Goal: Understand process/instructions: Learn how to perform a task or action

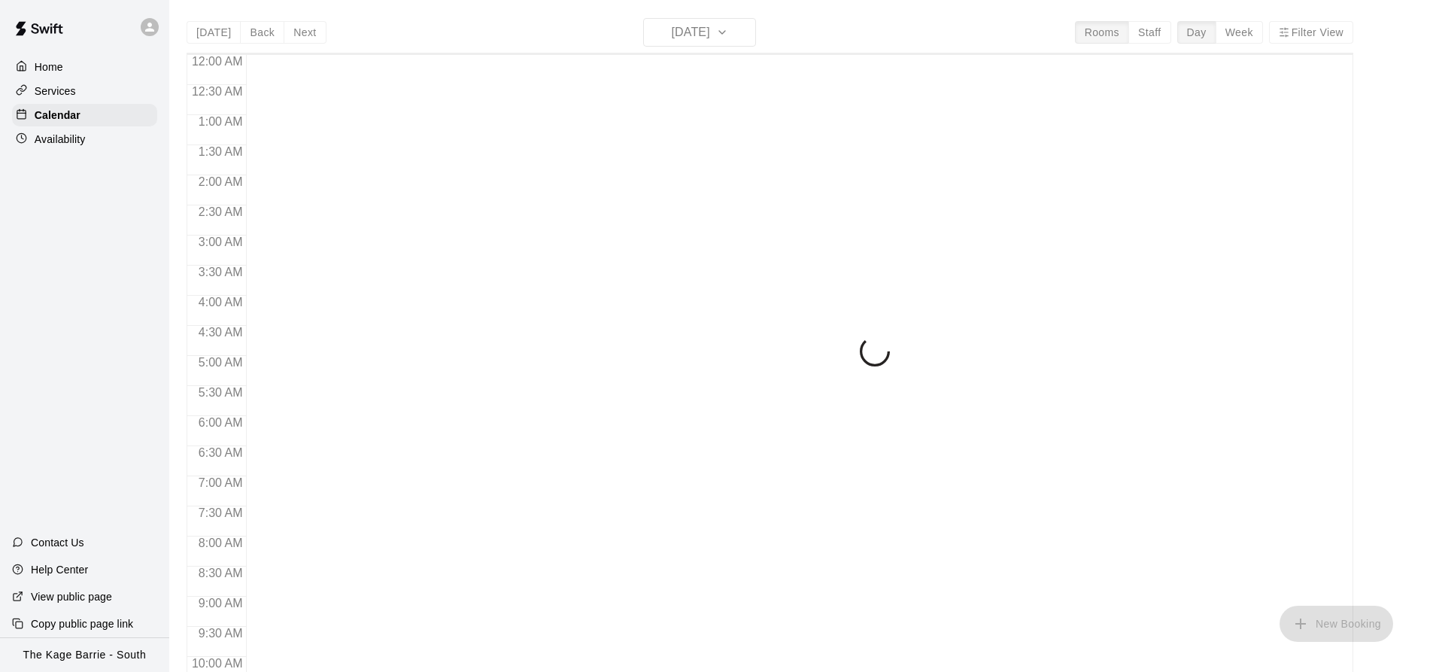
scroll to position [810, 0]
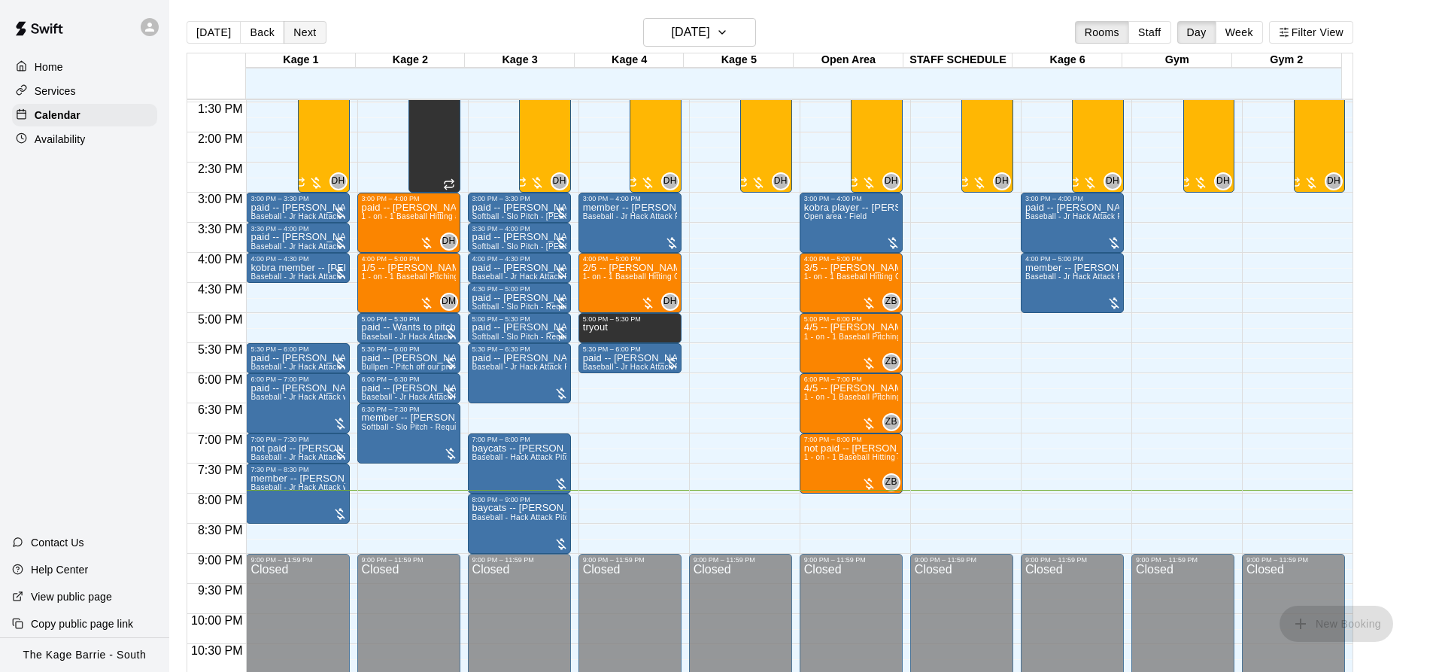
click at [308, 32] on button "Next" at bounding box center [305, 32] width 42 height 23
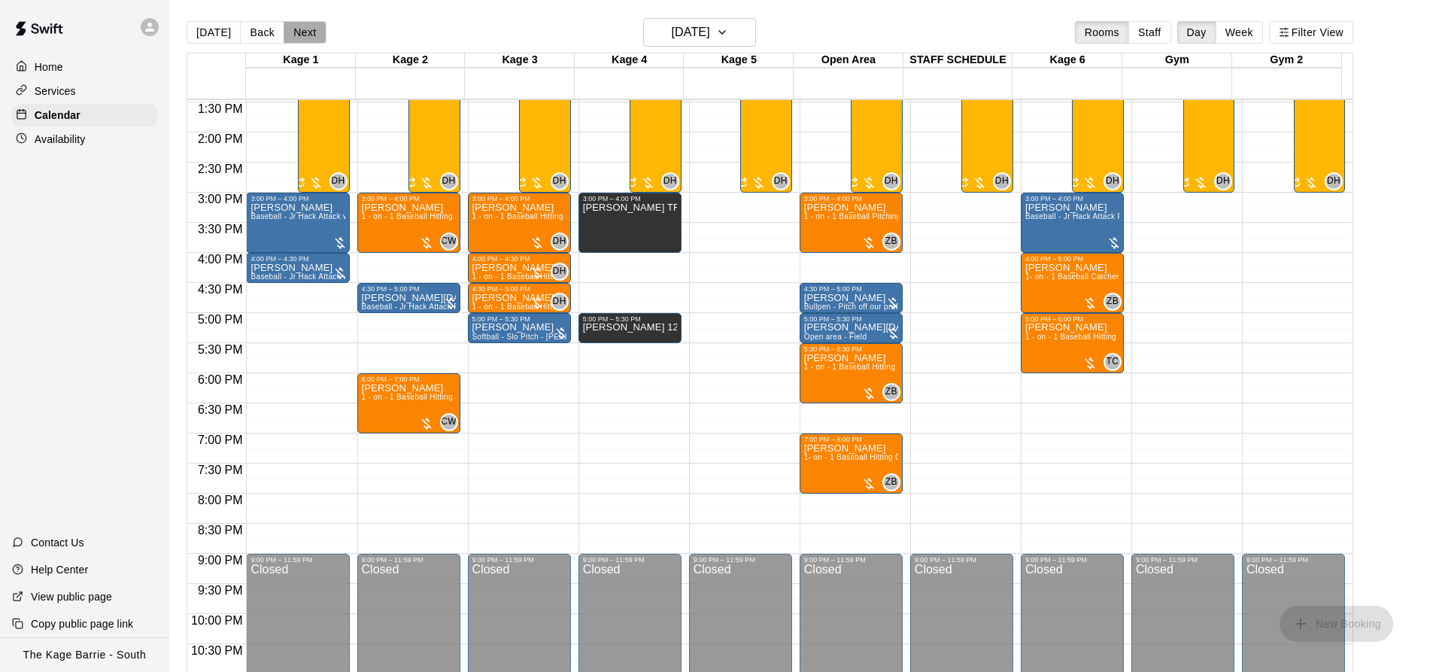
click at [310, 33] on button "Next" at bounding box center [305, 32] width 42 height 23
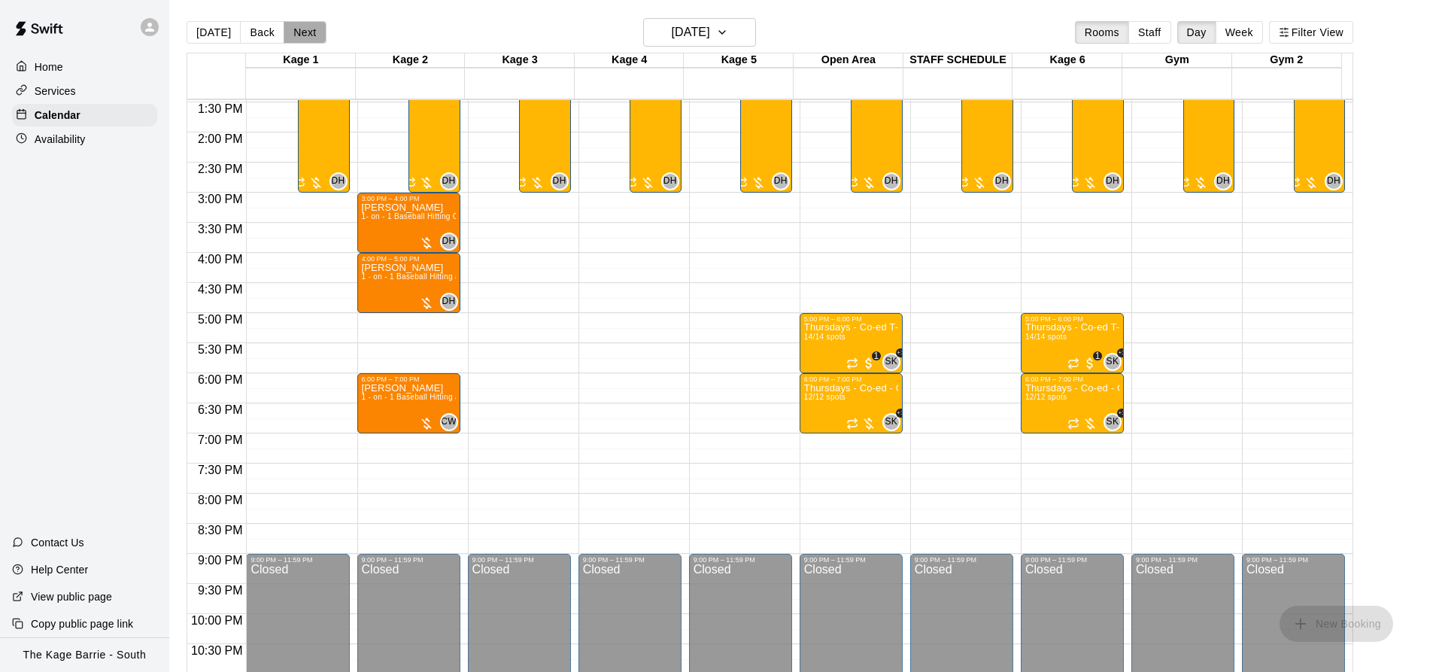
click at [308, 33] on button "Next" at bounding box center [305, 32] width 42 height 23
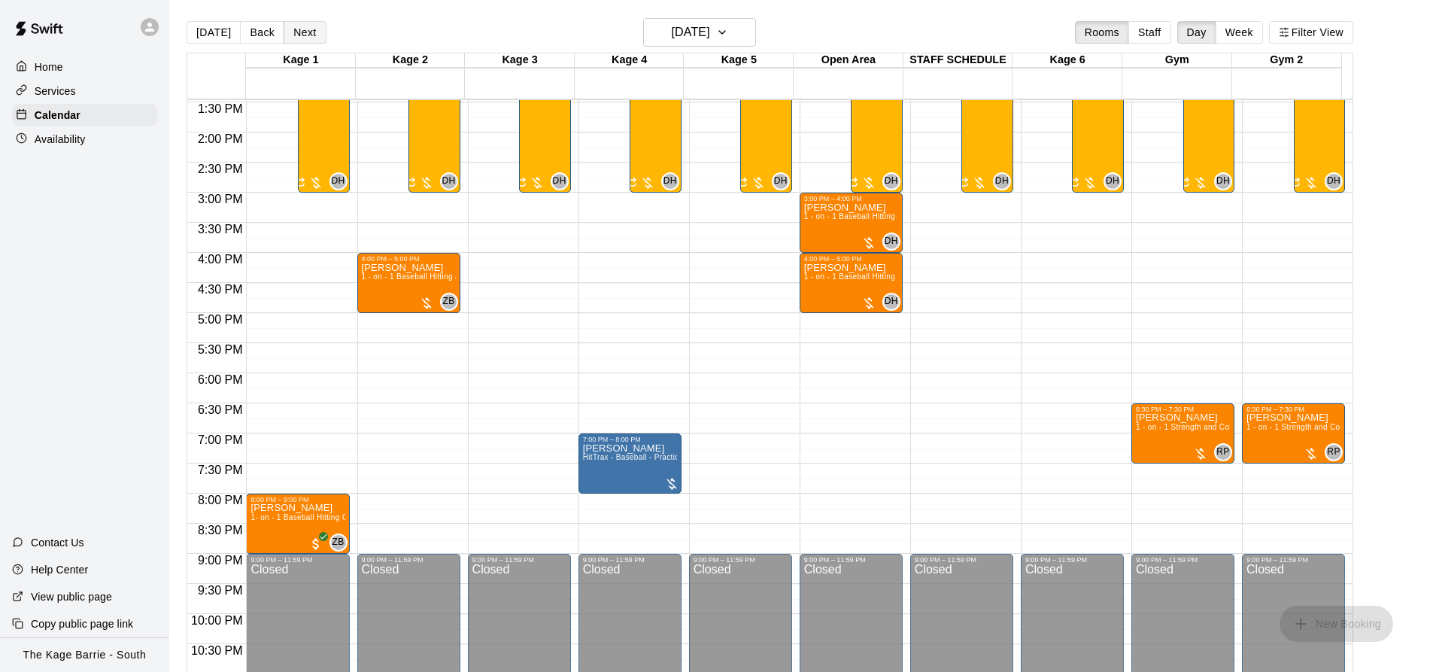
click at [307, 33] on button "Next" at bounding box center [305, 32] width 42 height 23
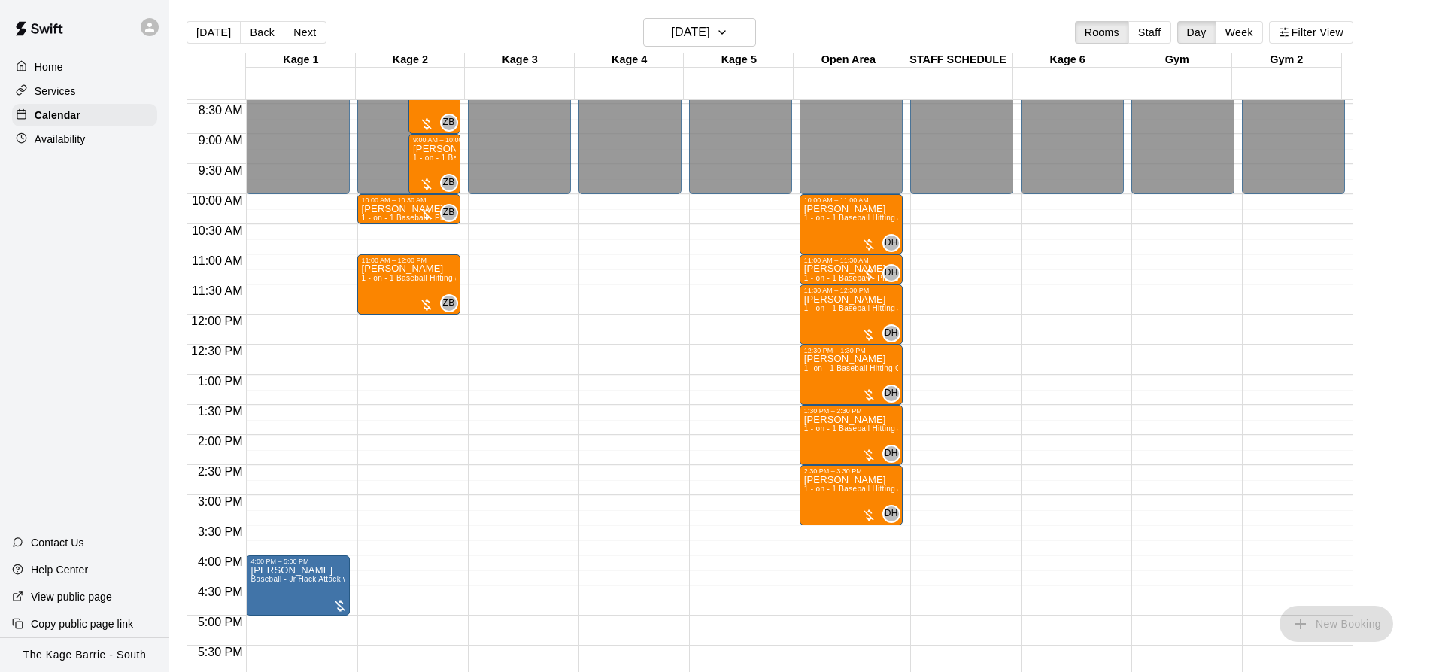
scroll to position [434, 0]
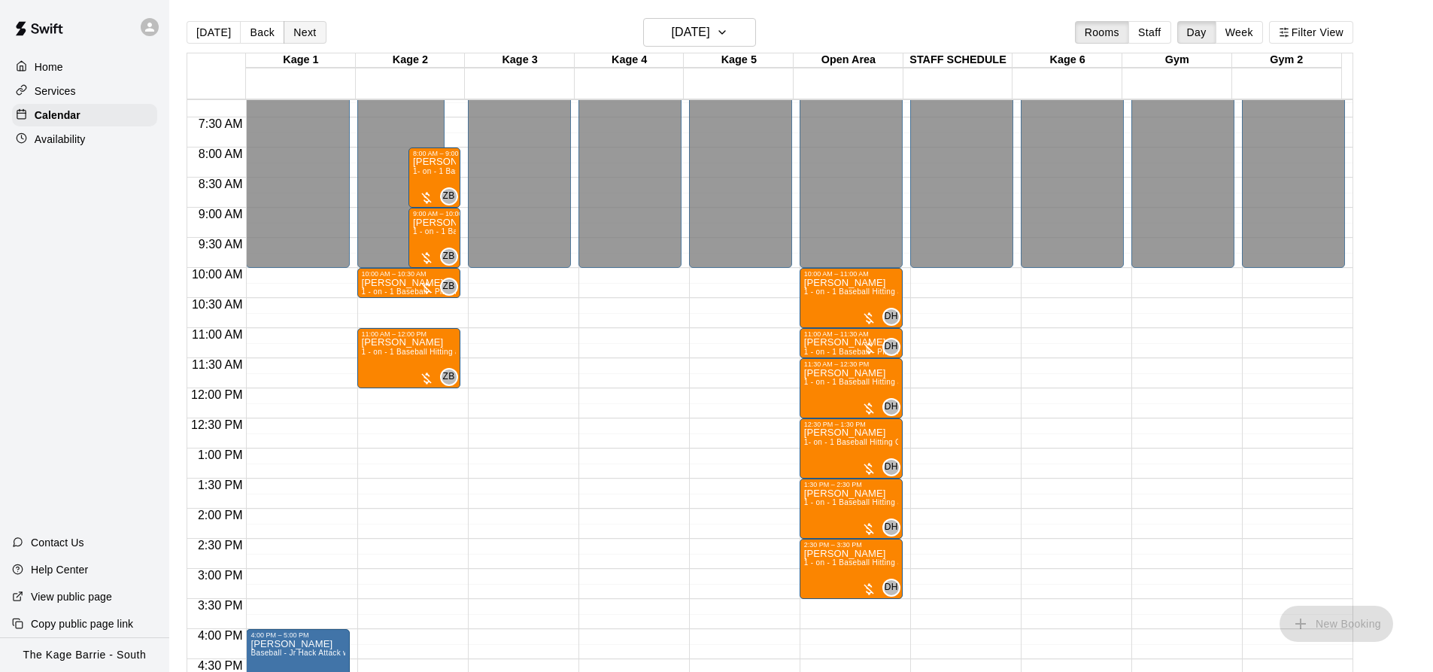
click at [302, 32] on button "Next" at bounding box center [305, 32] width 42 height 23
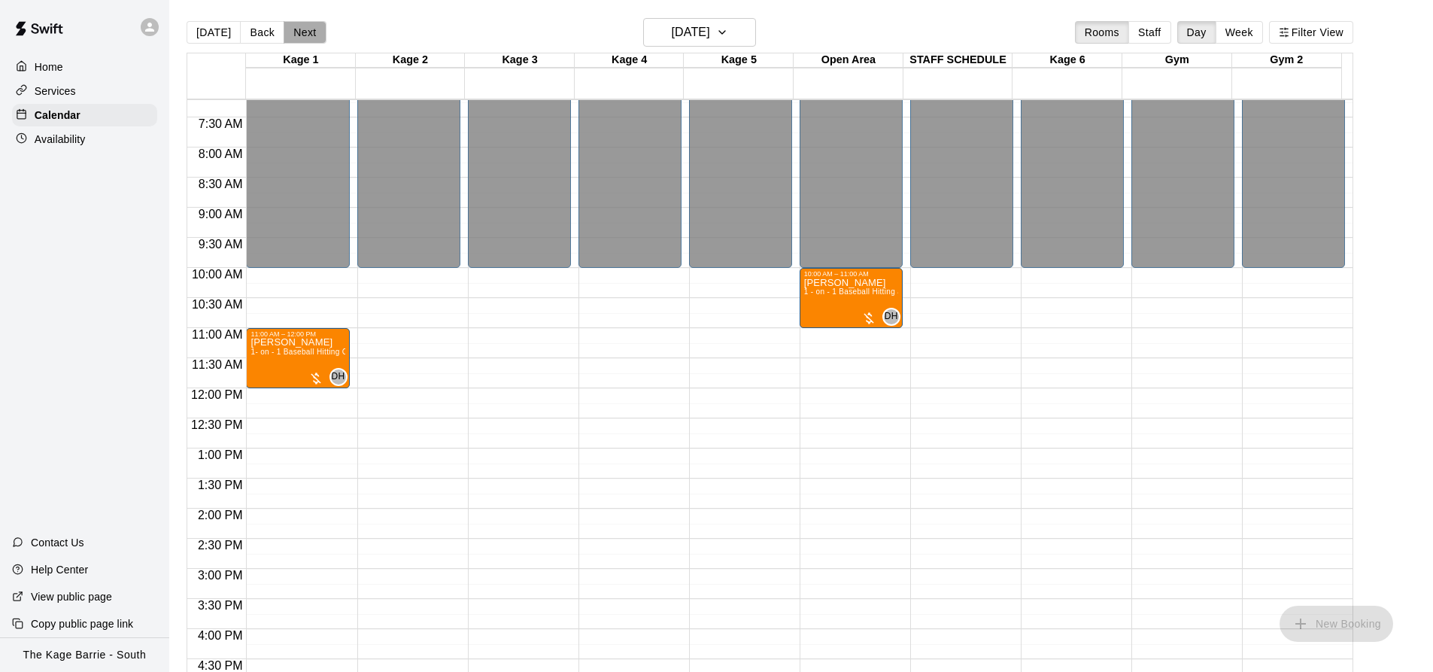
click at [297, 25] on button "Next" at bounding box center [305, 32] width 42 height 23
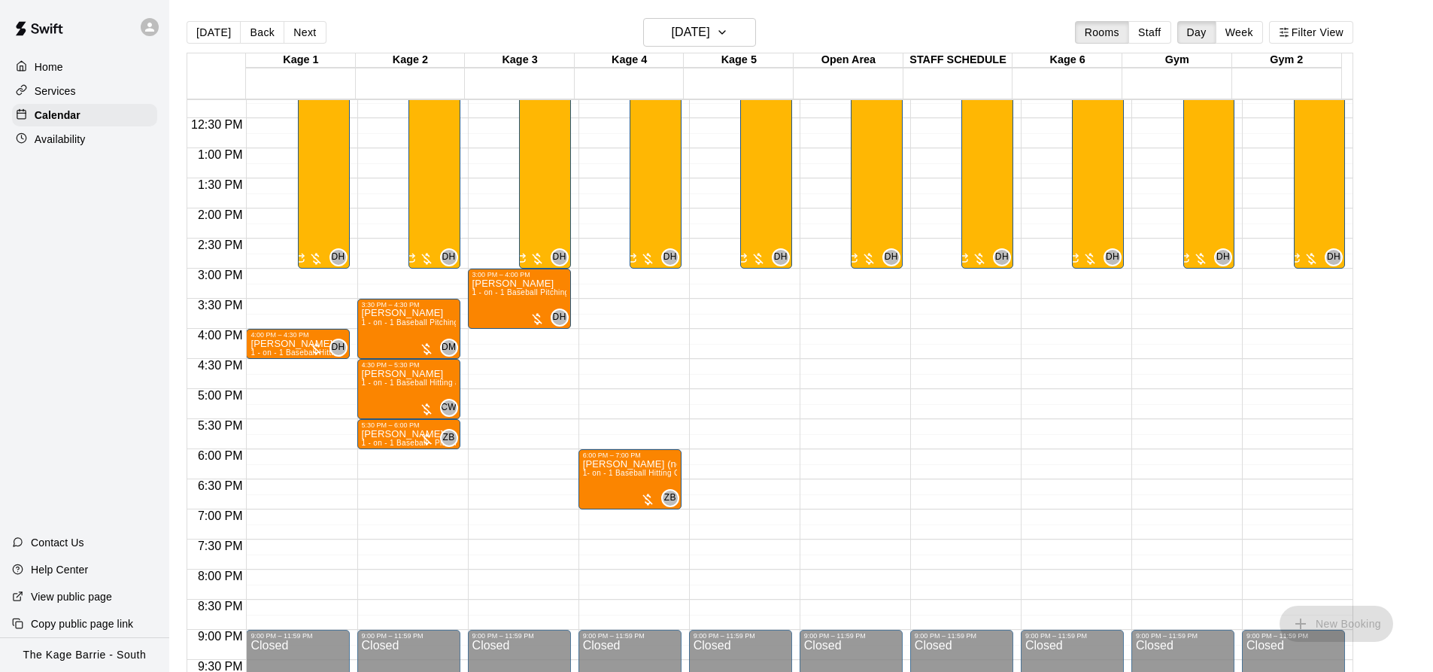
scroll to position [735, 0]
click at [308, 35] on button "Next" at bounding box center [305, 32] width 42 height 23
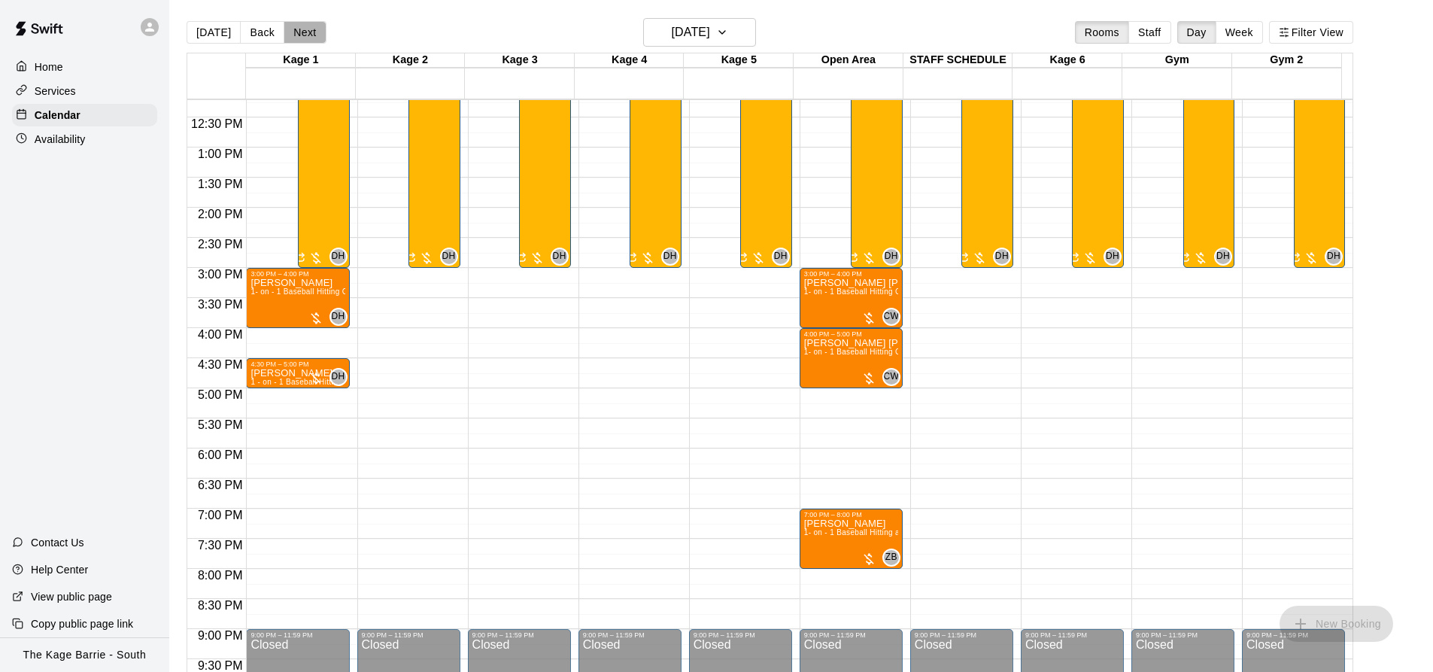
click at [298, 34] on button "Next" at bounding box center [305, 32] width 42 height 23
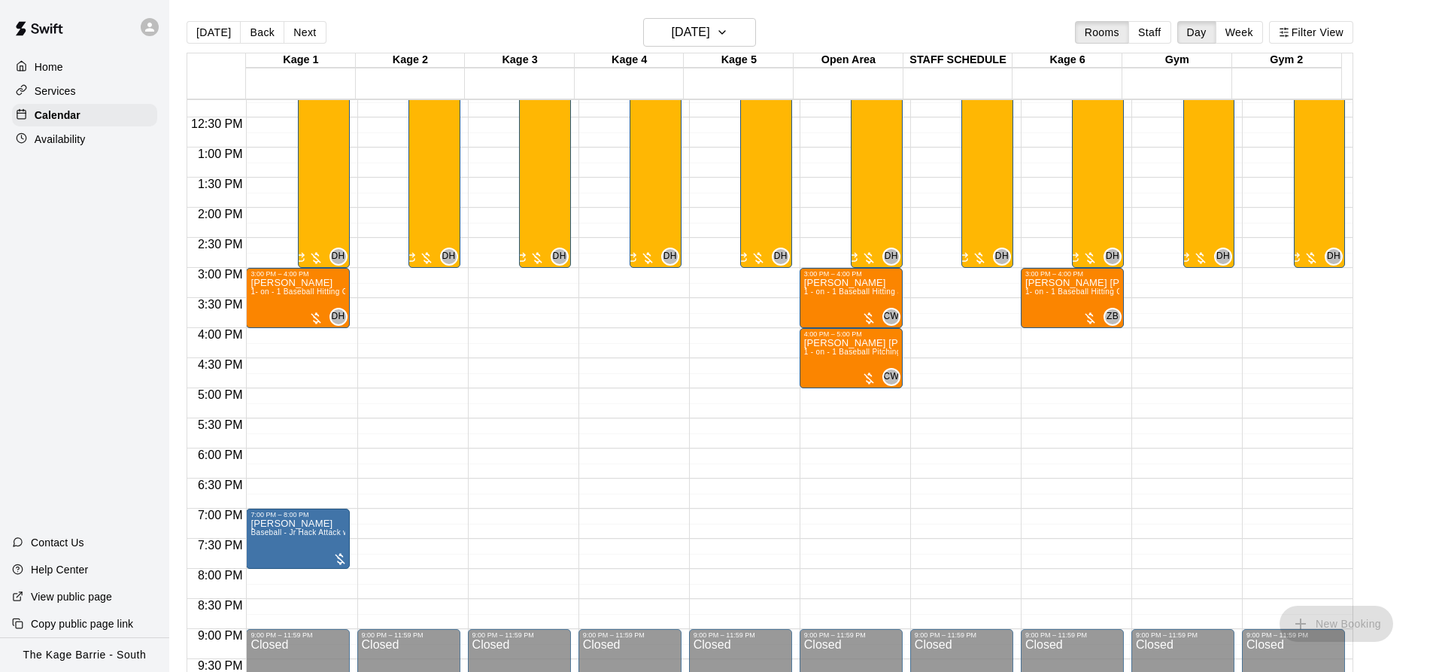
click at [298, 34] on button "Next" at bounding box center [305, 32] width 42 height 23
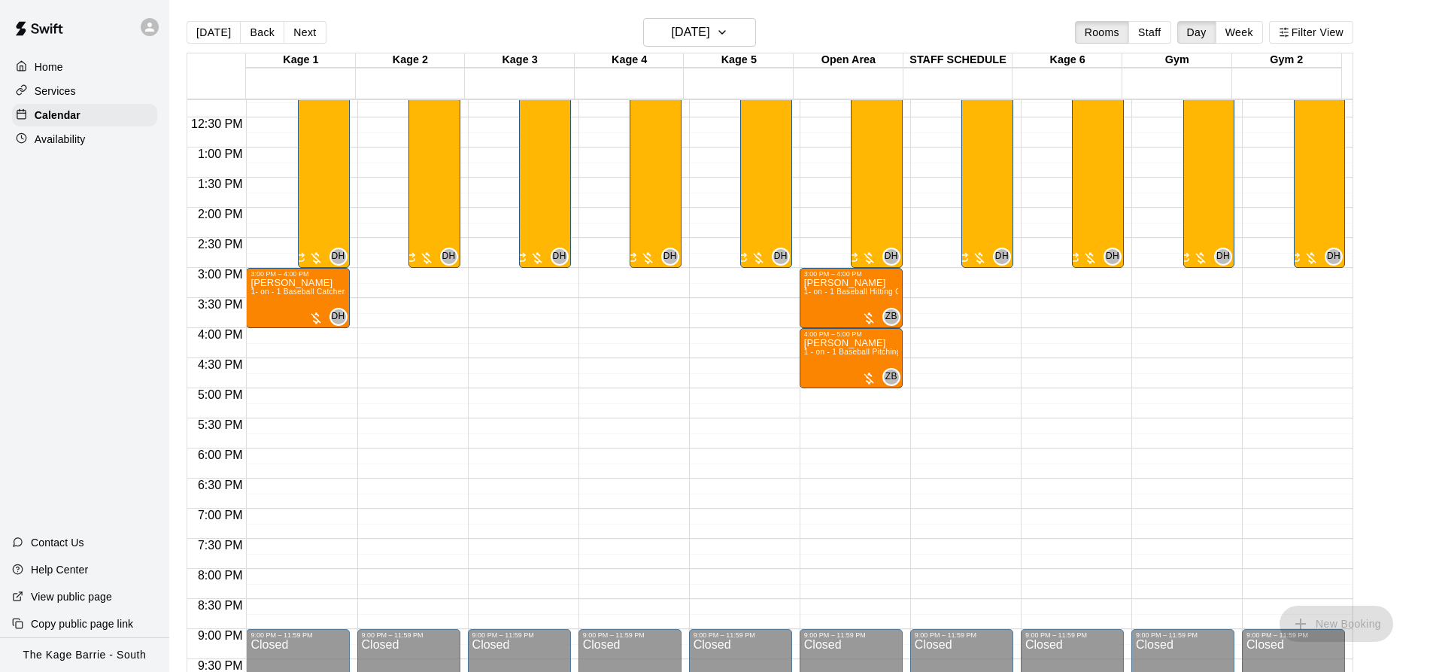
click at [297, 38] on button "Next" at bounding box center [305, 32] width 42 height 23
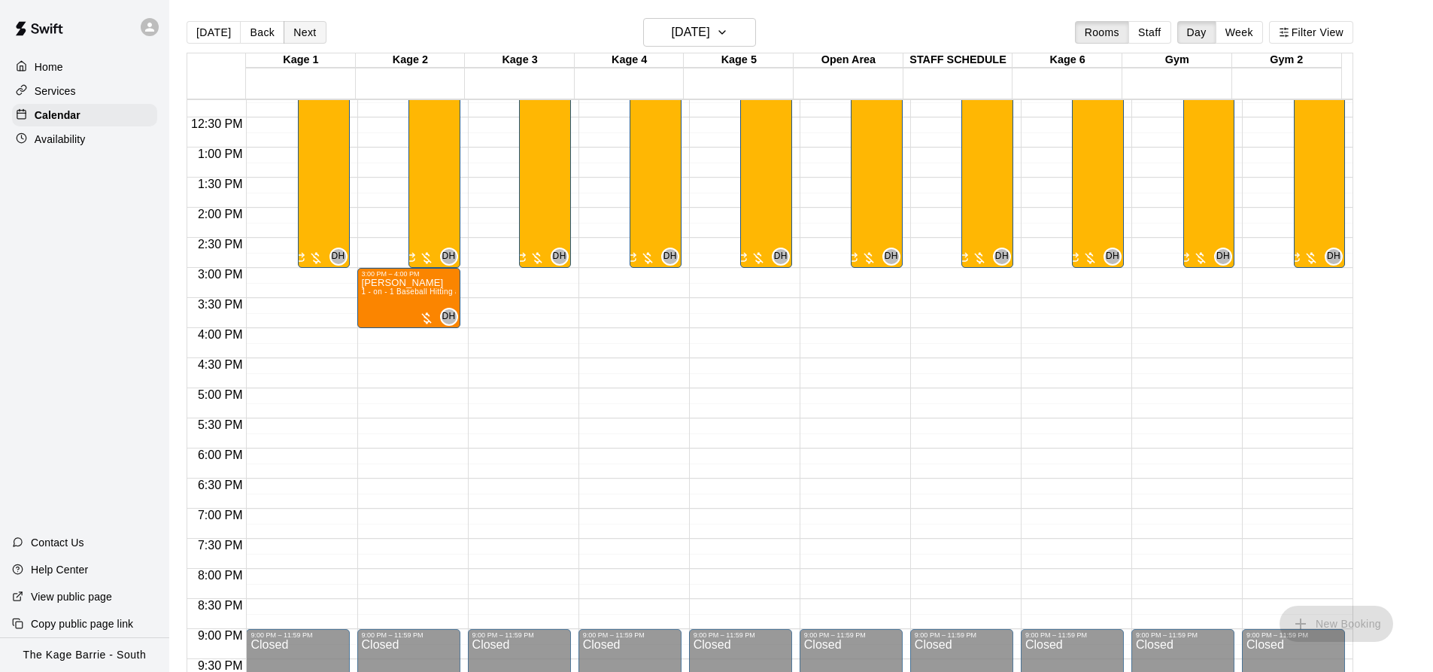
click at [305, 29] on button "Next" at bounding box center [305, 32] width 42 height 23
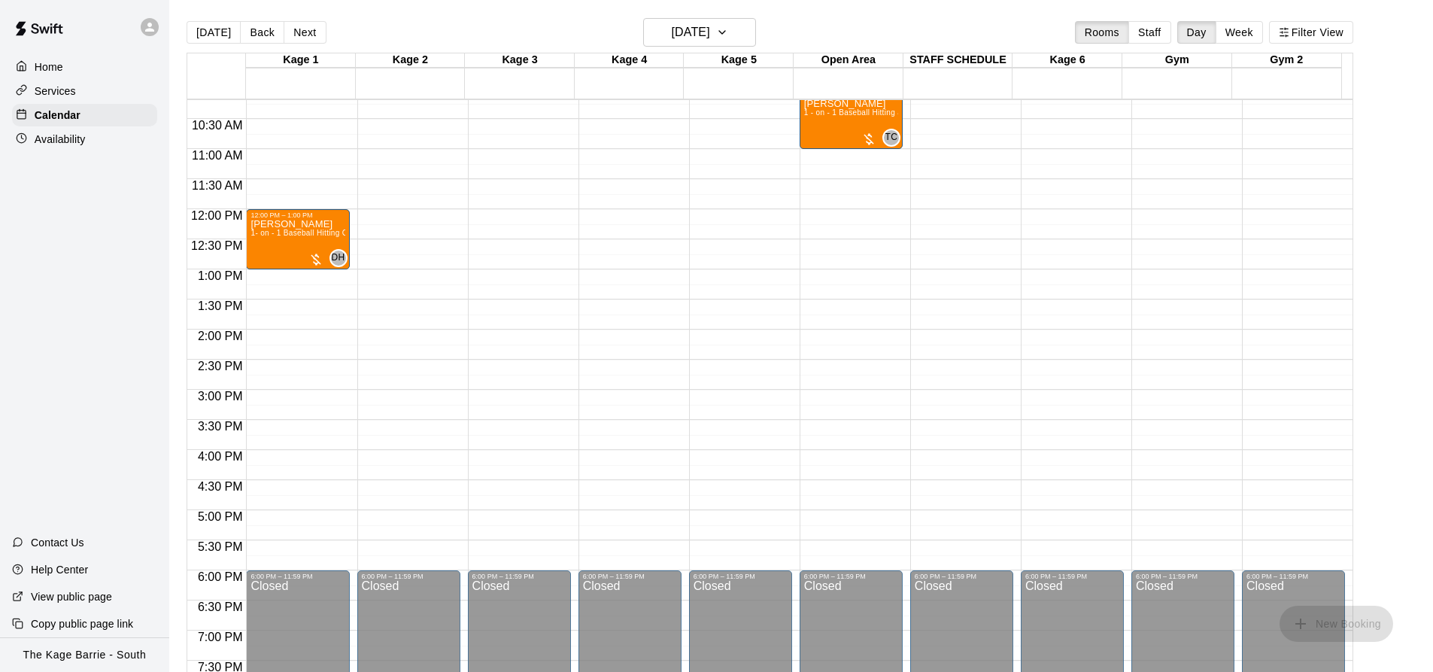
scroll to position [509, 0]
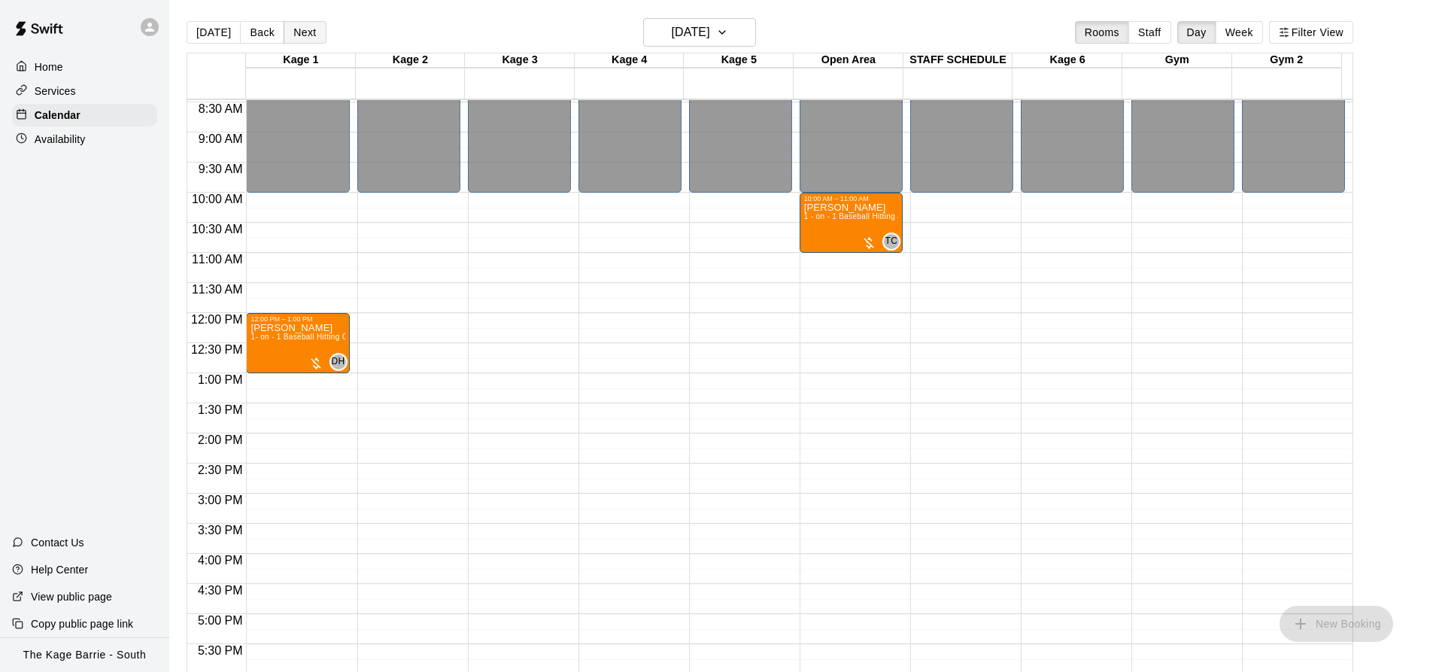
click at [304, 30] on button "Next" at bounding box center [305, 32] width 42 height 23
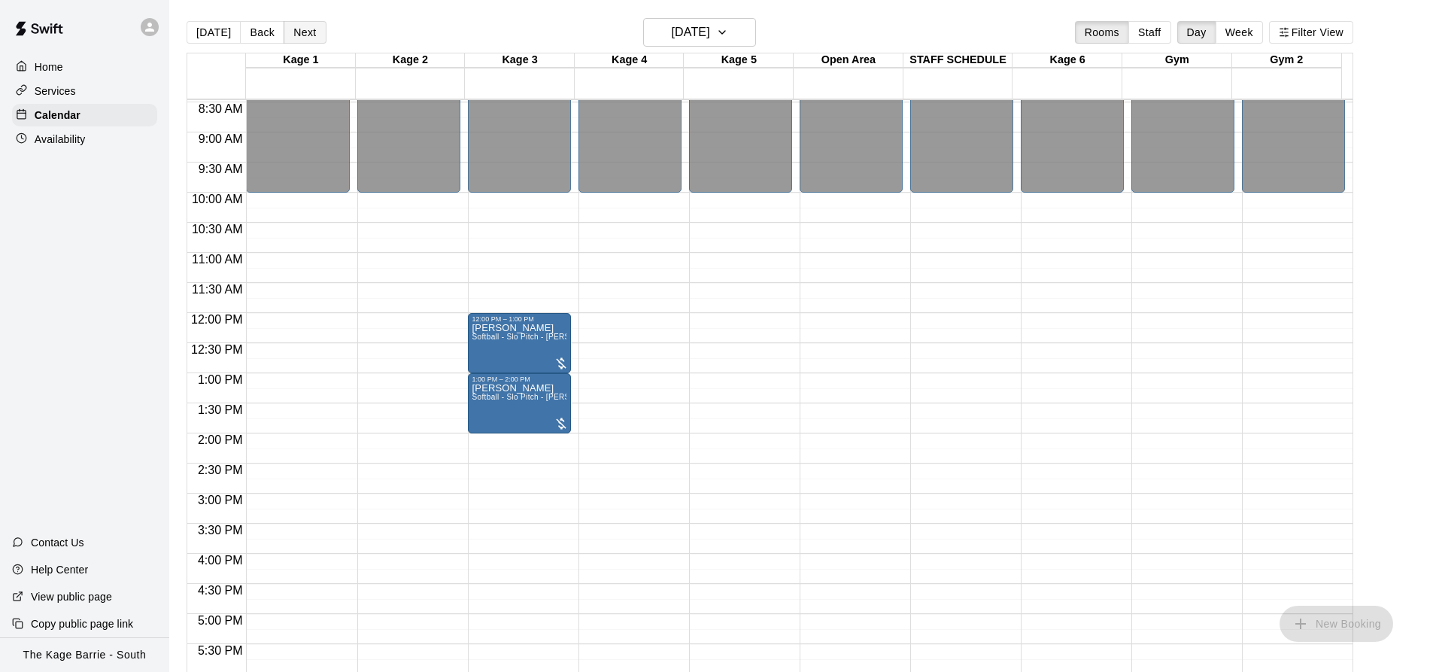
click at [303, 30] on button "Next" at bounding box center [305, 32] width 42 height 23
